Goal: Task Accomplishment & Management: Use online tool/utility

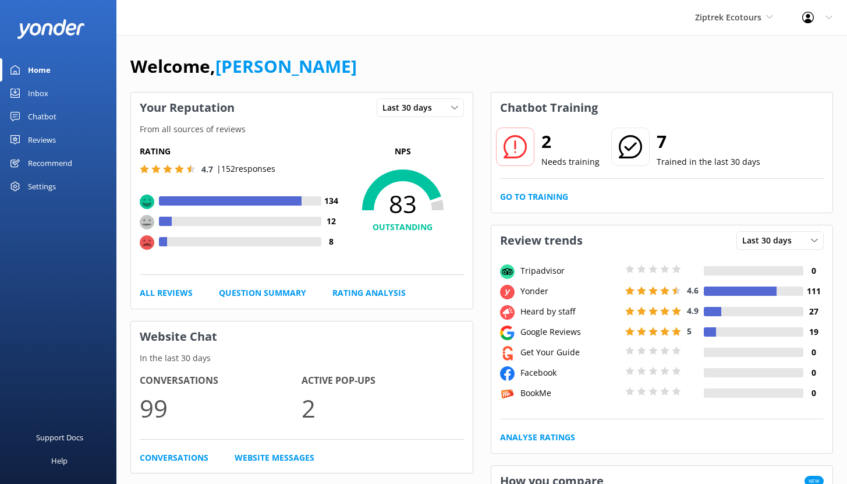
click at [42, 138] on div "Reviews" at bounding box center [42, 139] width 28 height 23
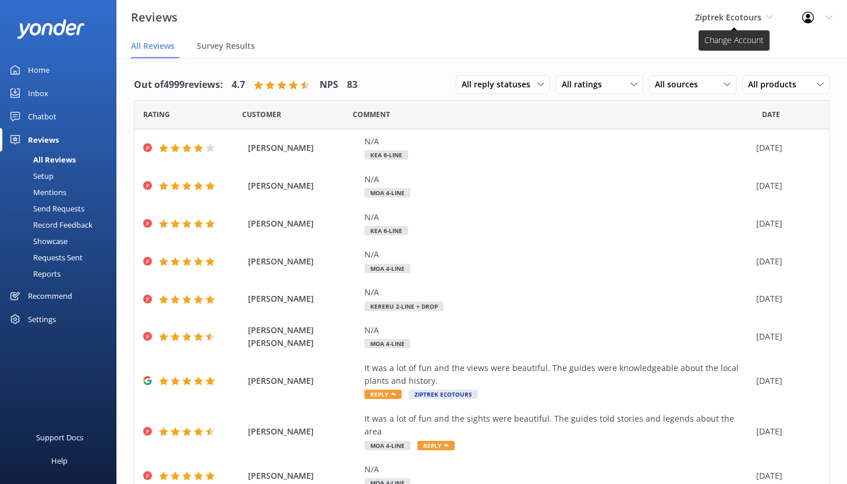
click at [740, 20] on span "Ziptrek Ecotours" at bounding box center [728, 17] width 66 height 11
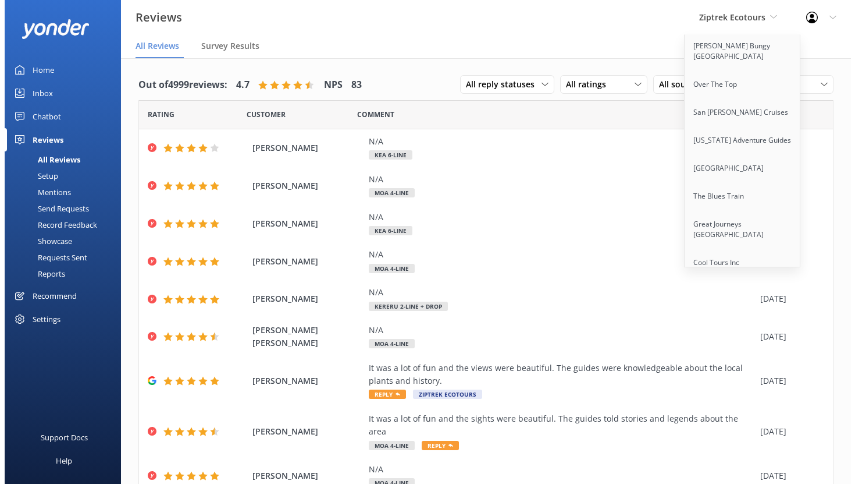
scroll to position [198, 0]
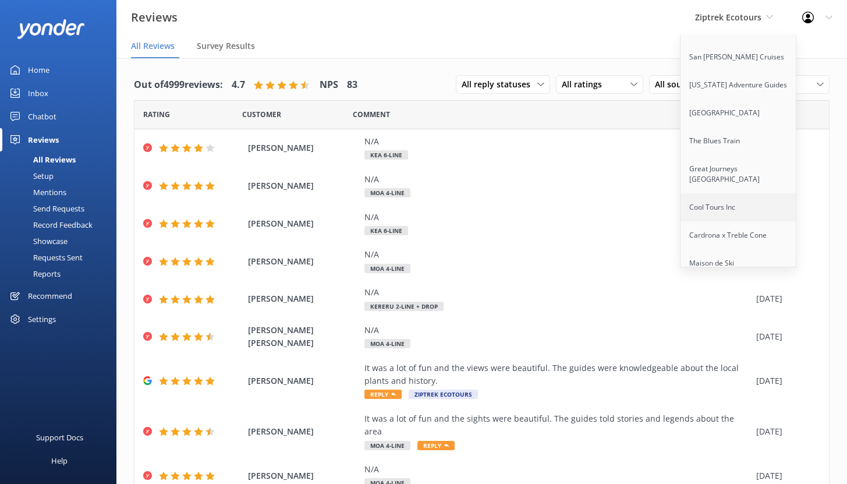
click at [724, 193] on link "Cool Tours Inc" at bounding box center [738, 207] width 116 height 28
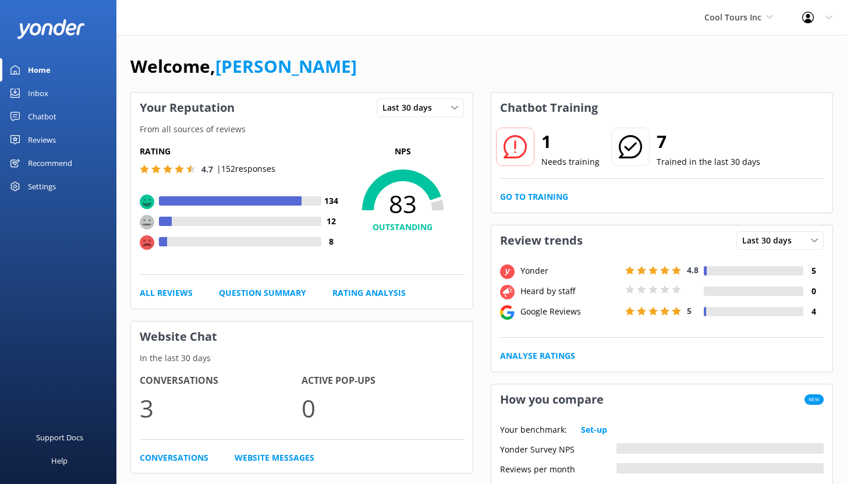
click at [48, 136] on div "Reviews" at bounding box center [42, 139] width 28 height 23
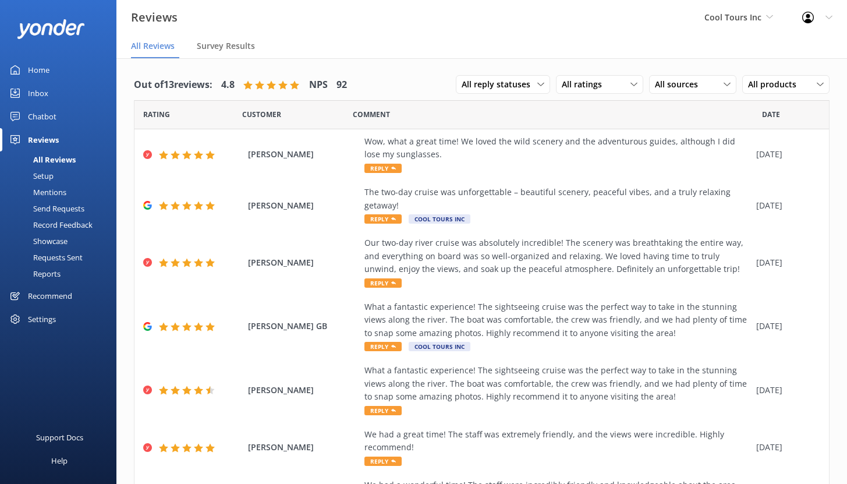
click at [58, 204] on div "Send Requests" at bounding box center [45, 208] width 77 height 16
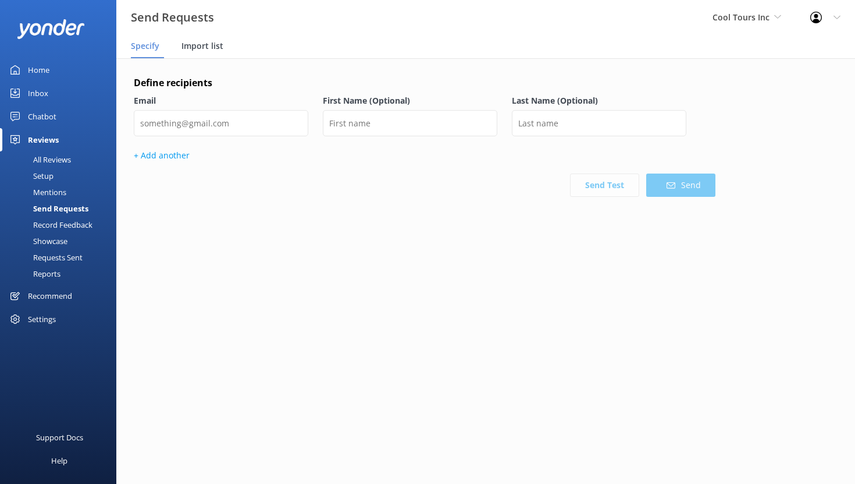
click at [204, 48] on span "Import list" at bounding box center [203, 46] width 42 height 12
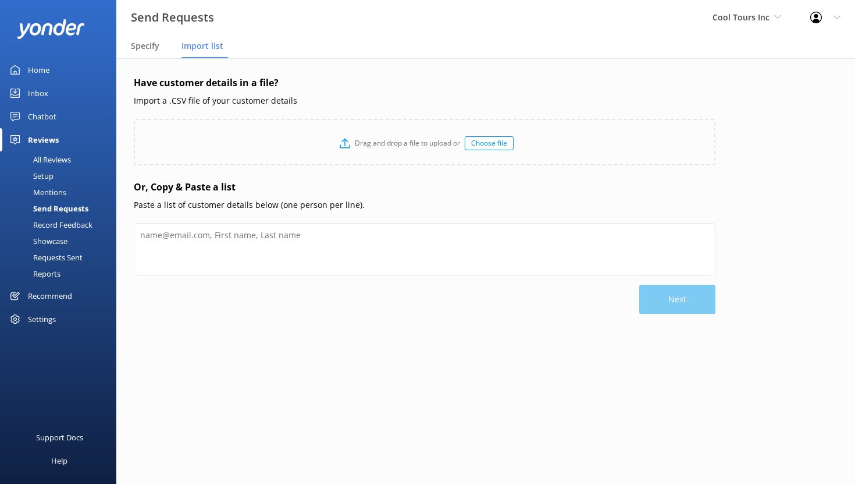
click at [477, 150] on div "Choose file" at bounding box center [489, 143] width 49 height 14
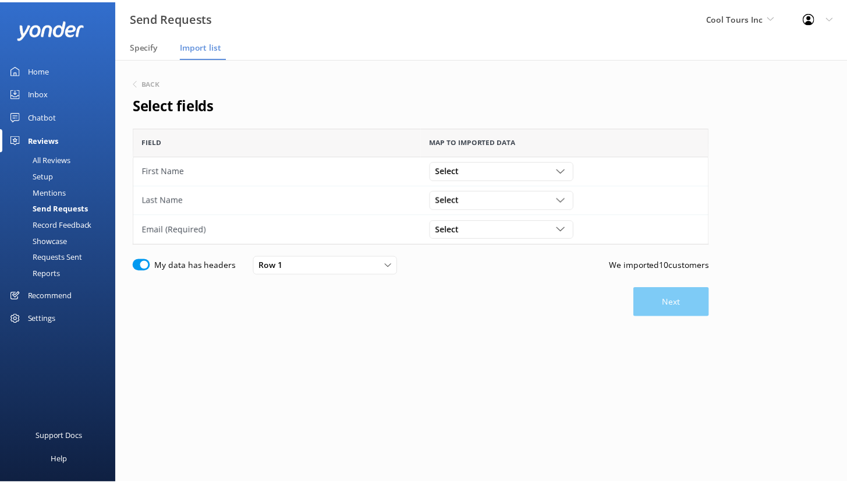
scroll to position [108, 573]
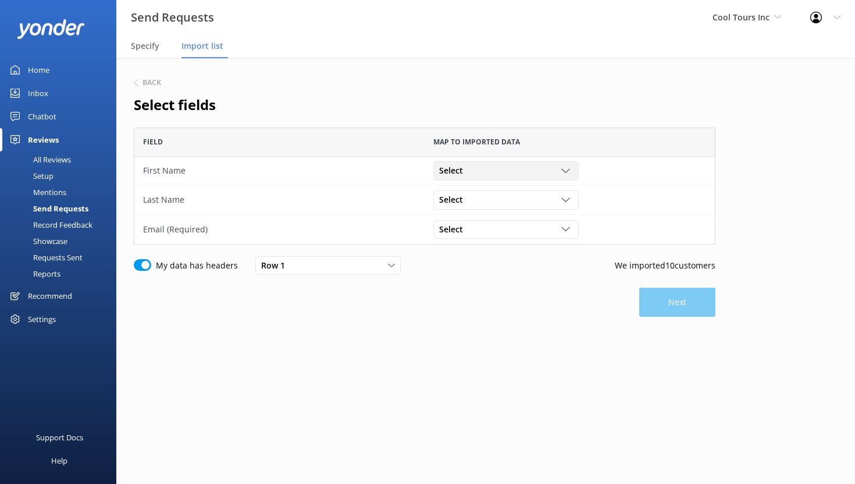
click at [492, 165] on div "Select" at bounding box center [506, 170] width 140 height 13
click at [479, 221] on link "First Name" at bounding box center [506, 218] width 144 height 23
click at [495, 198] on div "Select" at bounding box center [506, 199] width 140 height 13
click at [477, 271] on link "Surname" at bounding box center [506, 270] width 144 height 23
click at [482, 229] on div "Select" at bounding box center [506, 229] width 140 height 13
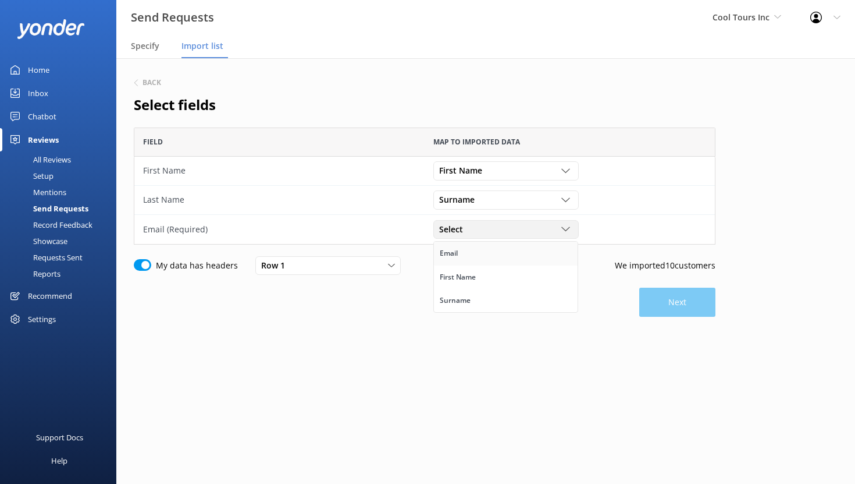
click at [474, 251] on link "Email" at bounding box center [506, 253] width 144 height 23
click at [660, 307] on button "Next" at bounding box center [678, 301] width 76 height 29
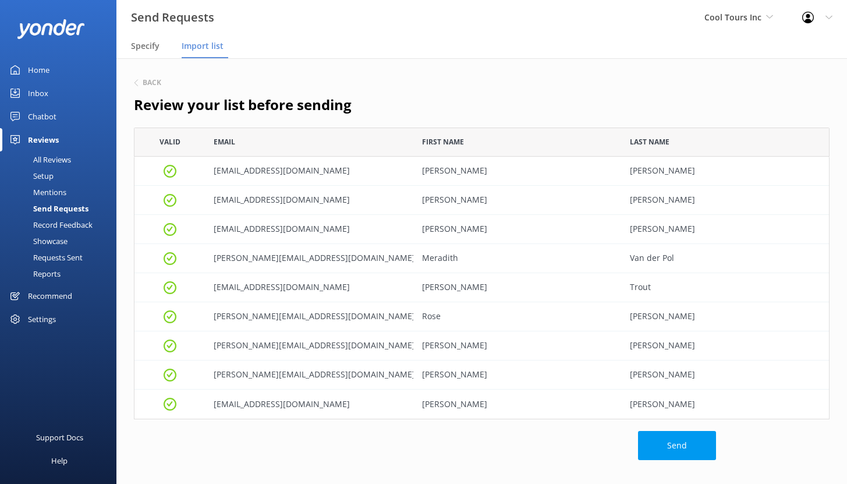
scroll to position [283, 687]
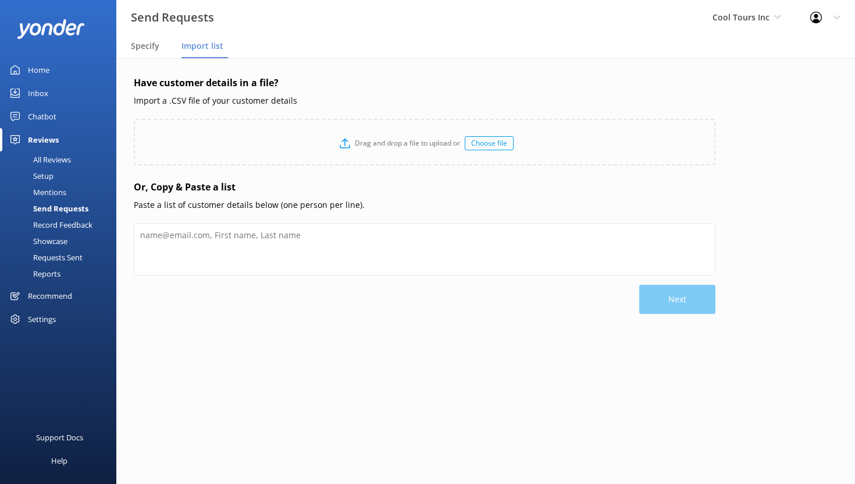
click at [480, 147] on div "Choose file" at bounding box center [489, 143] width 49 height 14
click at [484, 148] on div "Choose file" at bounding box center [489, 143] width 49 height 14
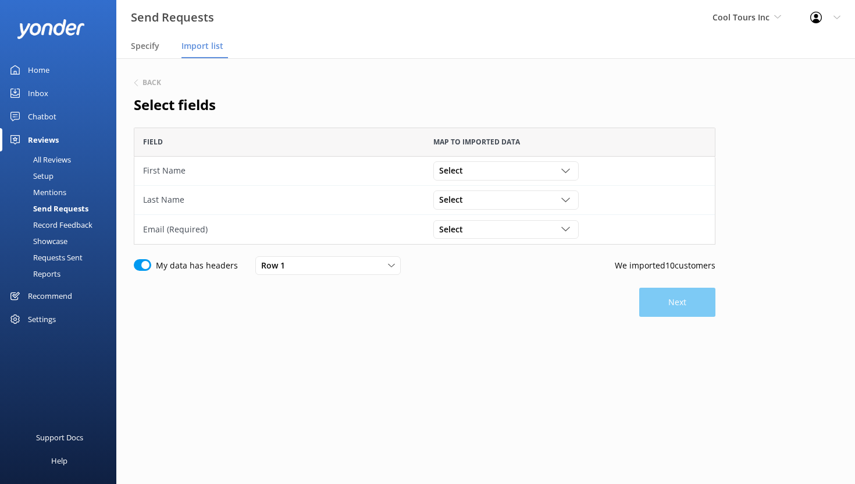
scroll to position [108, 573]
click at [333, 262] on div "Row 1" at bounding box center [328, 265] width 140 height 13
click at [487, 164] on div "Select" at bounding box center [506, 170] width 140 height 13
